Goal: Find specific page/section: Find specific page/section

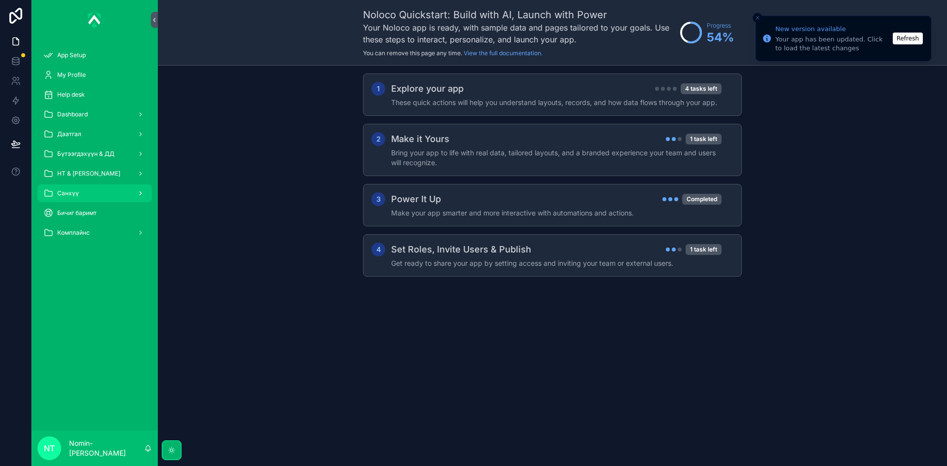
click at [74, 193] on span "Санхүү" at bounding box center [68, 193] width 22 height 8
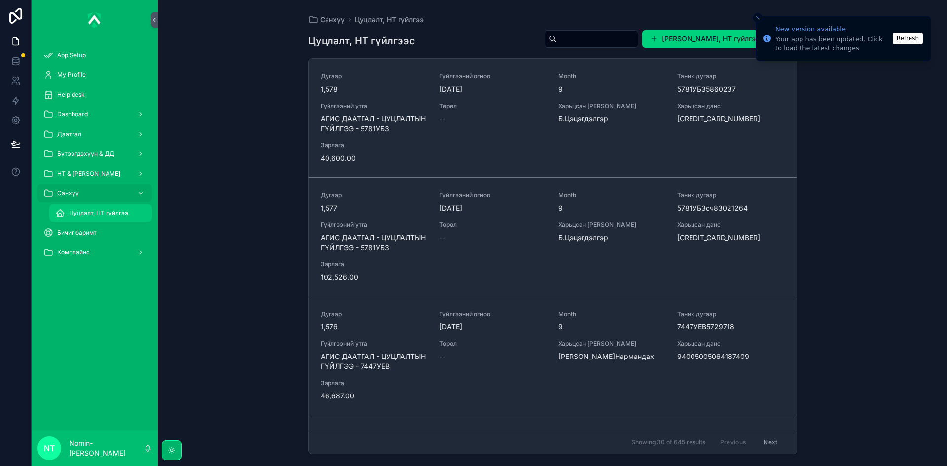
click at [90, 215] on span "Цуцлалт, НТ гүйлгээ" at bounding box center [98, 213] width 59 height 8
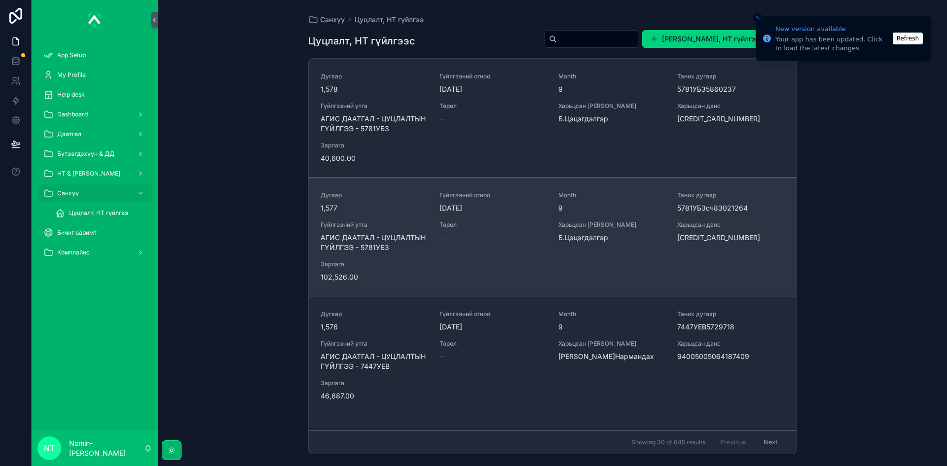
click at [420, 248] on span "АГИС ДААТГАЛ - ЦУЦЛАЛТЫН ГҮЙЛГЭЭ - 5781УБЗ" at bounding box center [374, 243] width 107 height 20
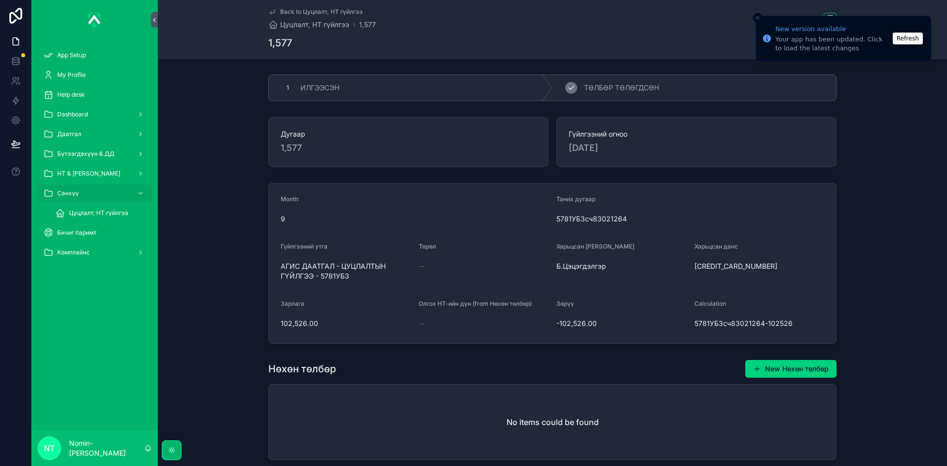
click at [590, 90] on span "ТӨЛБӨР ТӨЛӨГДСӨН" at bounding box center [621, 88] width 75 height 10
drag, startPoint x: 278, startPoint y: 264, endPoint x: 365, endPoint y: 279, distance: 88.1
drag, startPoint x: 280, startPoint y: 323, endPoint x: 329, endPoint y: 326, distance: 49.0
click at [329, 326] on span "102,526.00" at bounding box center [346, 324] width 130 height 10
drag, startPoint x: 279, startPoint y: 321, endPoint x: 313, endPoint y: 328, distance: 34.3
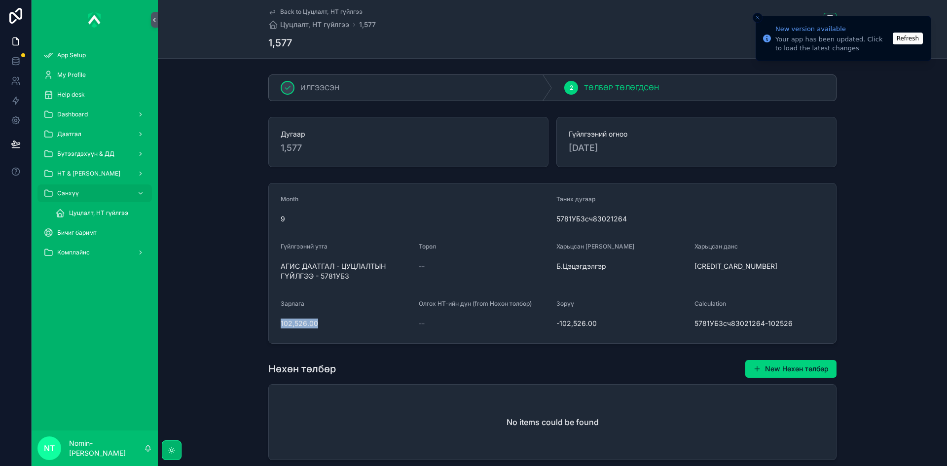
click at [313, 328] on span "102,526.00" at bounding box center [346, 324] width 130 height 10
copy span "102,526.00"
click at [117, 220] on div "Цуцлалт, НТ гүйлгээ" at bounding box center [100, 213] width 91 height 16
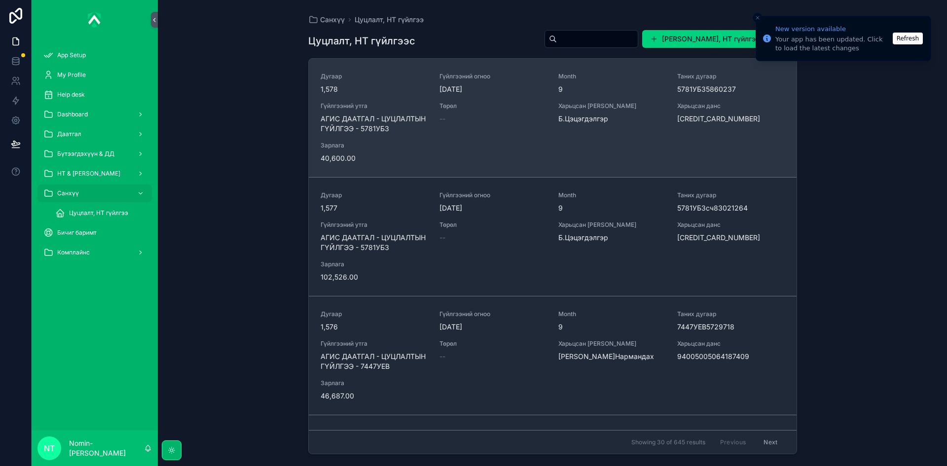
click at [414, 144] on span "Зарлага" at bounding box center [374, 146] width 107 height 8
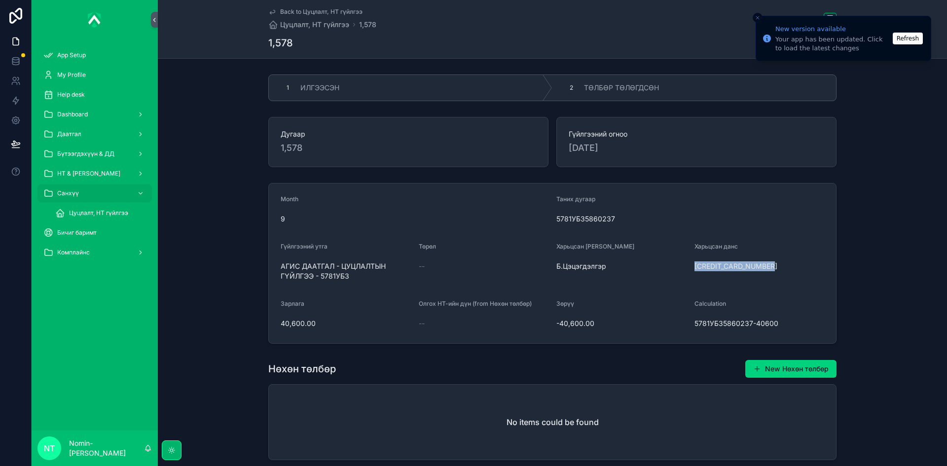
drag, startPoint x: 688, startPoint y: 265, endPoint x: 769, endPoint y: 266, distance: 80.4
click at [769, 266] on form "Month 9 Таних дугаар 5781УБЗ5860237 Гүйлгээний утга АГИС ДААТГАЛ - ЦУЦЛАЛТЫН ГҮ…" at bounding box center [552, 264] width 567 height 160
copy span "[CREDIT_CARD_NUMBER]"
click at [333, 328] on span "40,600.00" at bounding box center [346, 324] width 130 height 10
copy span "40,600.00"
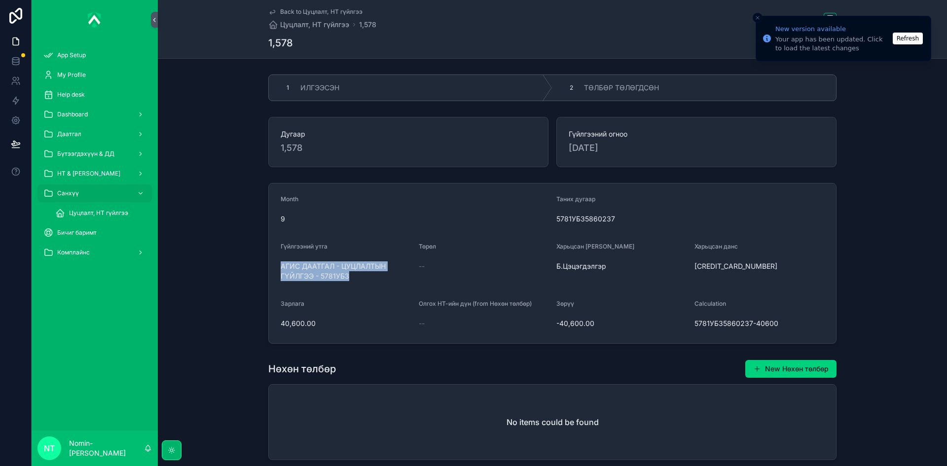
drag, startPoint x: 337, startPoint y: 275, endPoint x: 370, endPoint y: 281, distance: 34.2
click at [370, 281] on form "Month 9 Таних дугаар 5781УБЗ5860237 Гүйлгээний утга АГИС ДААТГАЛ - ЦУЦЛАЛТЫН ГҮ…" at bounding box center [552, 264] width 567 height 160
copy span "АГИС ДААТГАЛ - ЦУЦЛАЛТЫН ГҮЙЛГЭЭ - 5781УБЗ"
click at [589, 86] on span "ТӨЛБӨР ТӨЛӨГДСӨН" at bounding box center [621, 88] width 75 height 10
